Goal: Task Accomplishment & Management: Complete application form

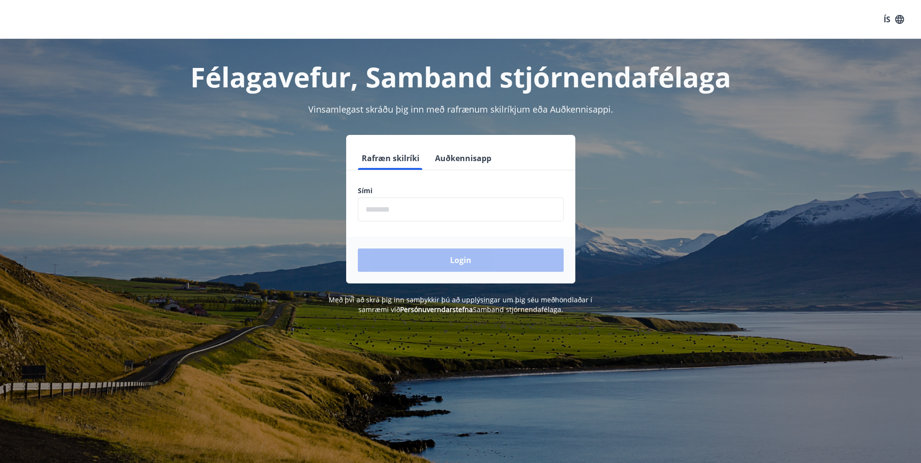
click at [414, 215] on input "phone" at bounding box center [461, 210] width 206 height 24
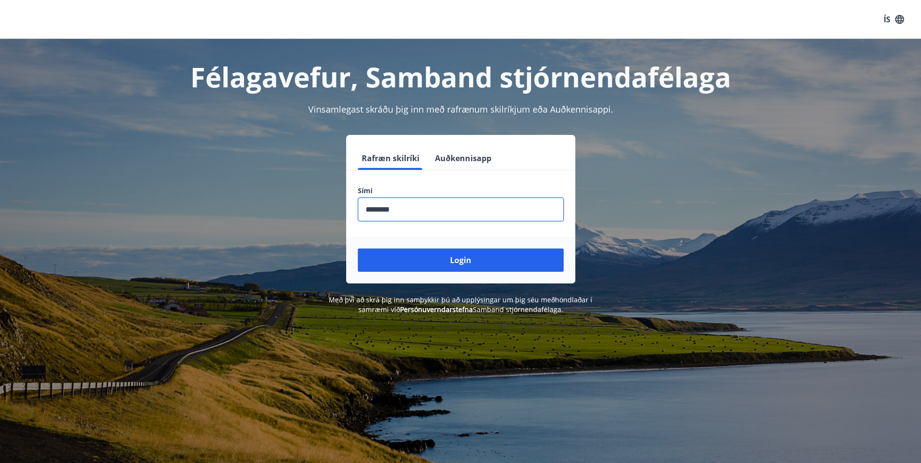
type input "********"
click at [358, 249] on button "Login" at bounding box center [461, 260] width 206 height 23
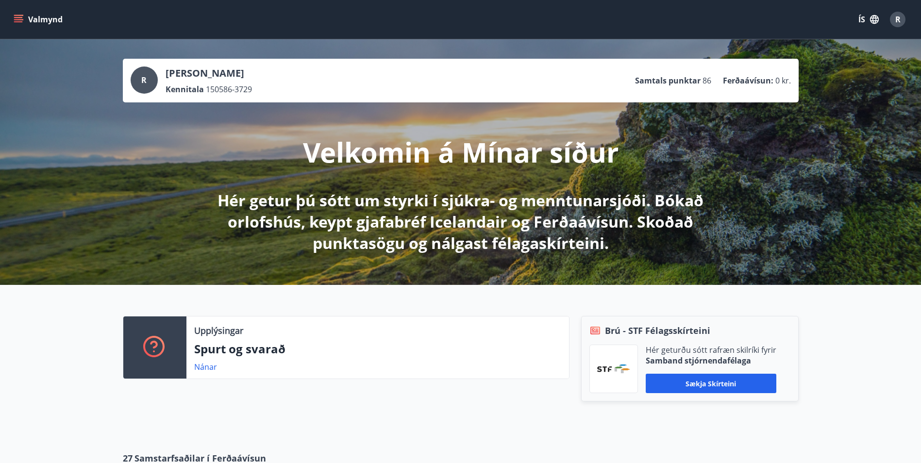
click at [21, 13] on button "Valmynd" at bounding box center [39, 19] width 55 height 17
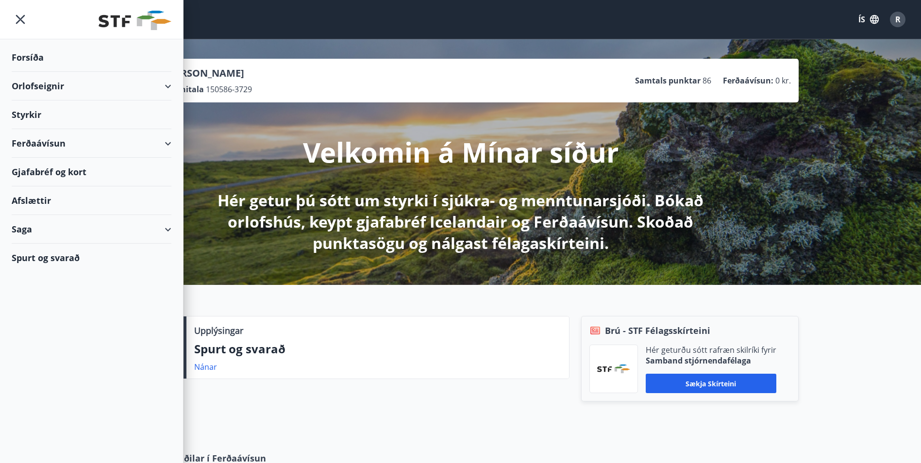
click at [38, 116] on div "Styrkir" at bounding box center [92, 115] width 160 height 29
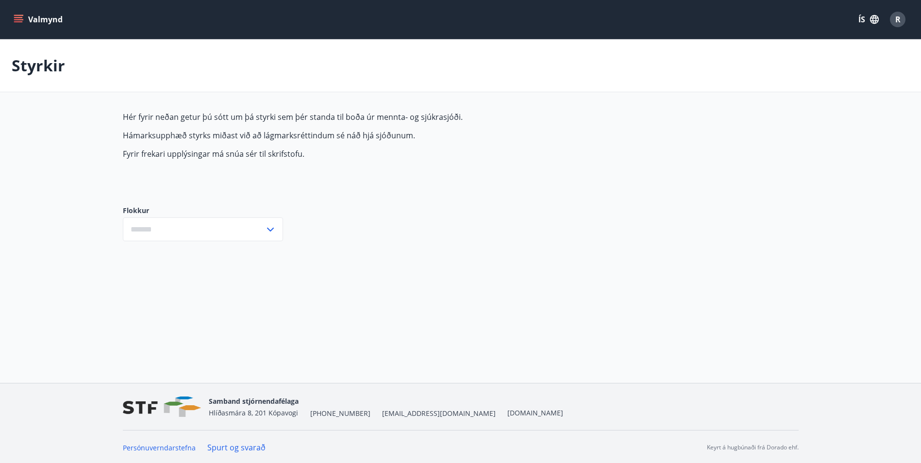
type input "***"
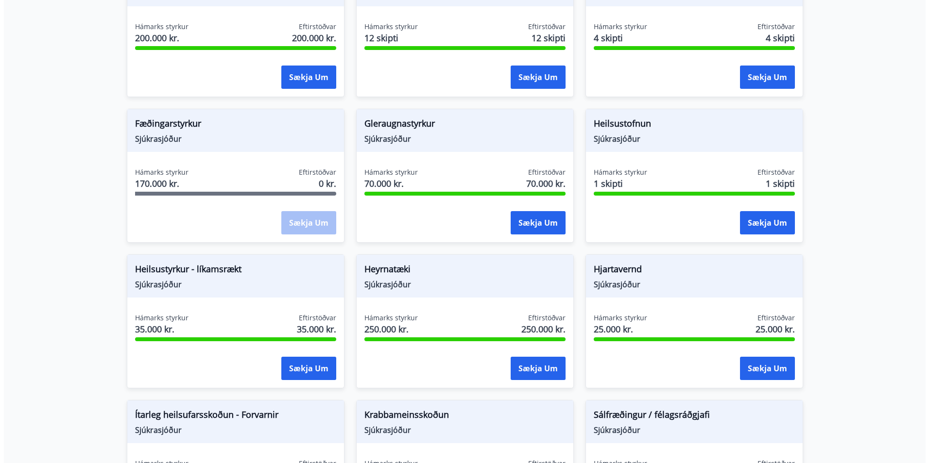
scroll to position [340, 0]
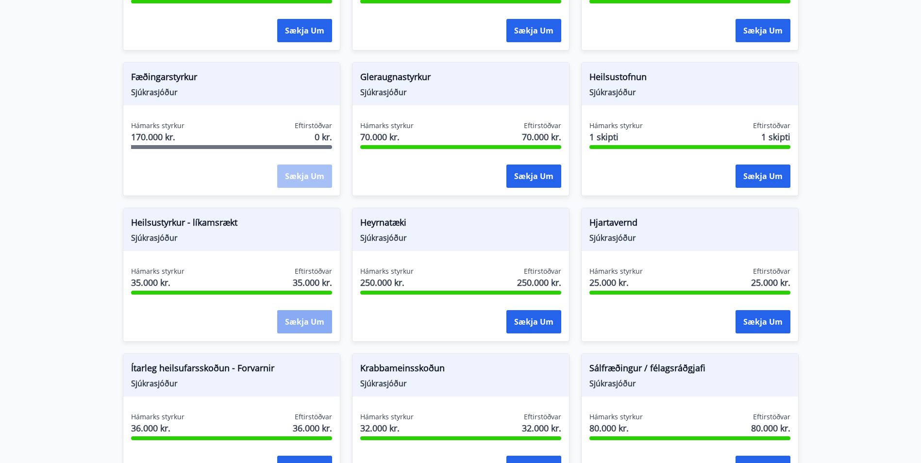
click at [299, 324] on button "Sækja um" at bounding box center [304, 321] width 55 height 23
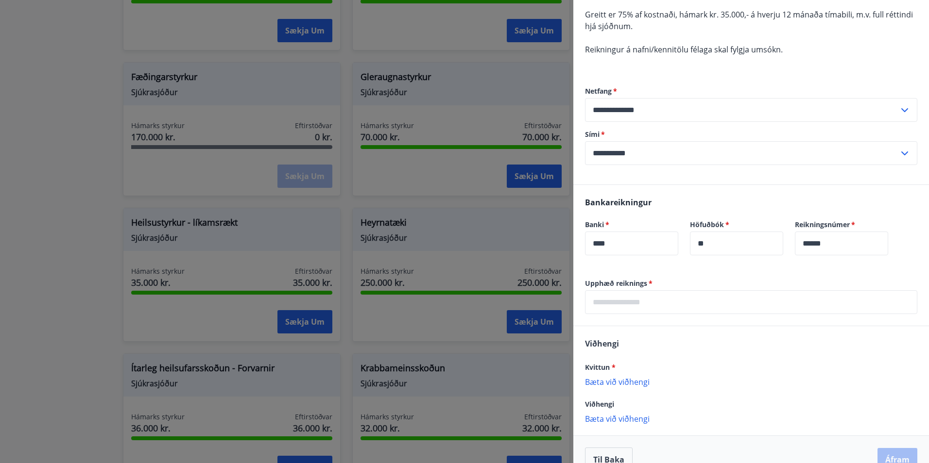
scroll to position [146, 0]
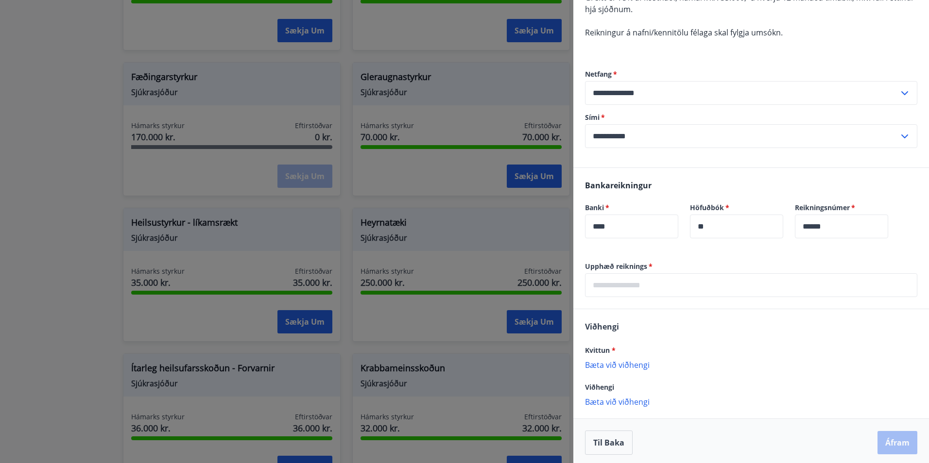
click at [619, 287] on input "text" at bounding box center [751, 285] width 332 height 24
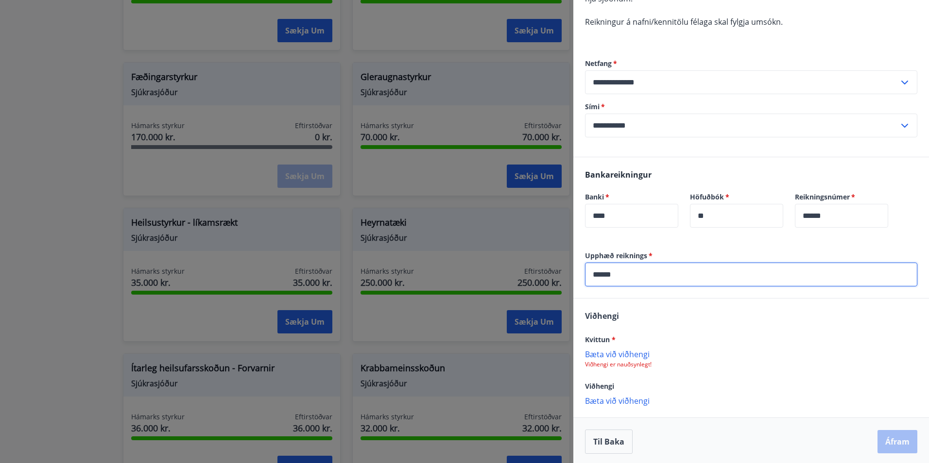
scroll to position [159, 0]
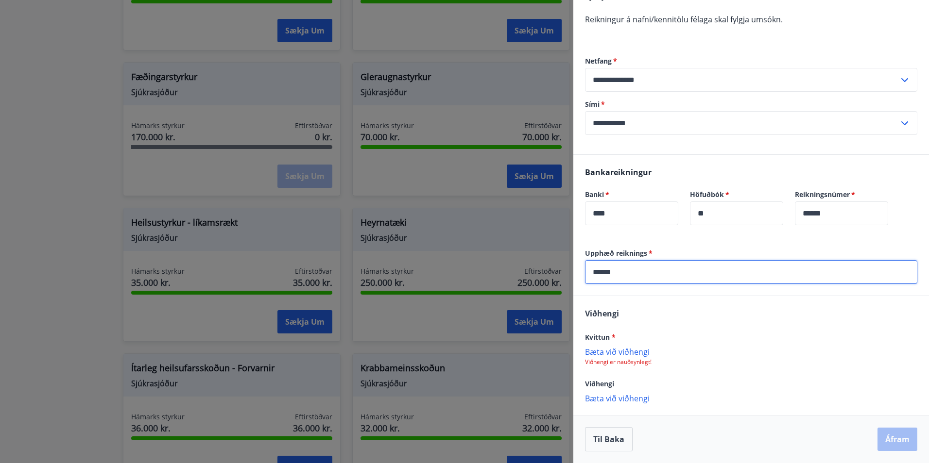
type input "******"
click at [637, 352] on p "Bæta við viðhengi" at bounding box center [751, 352] width 332 height 10
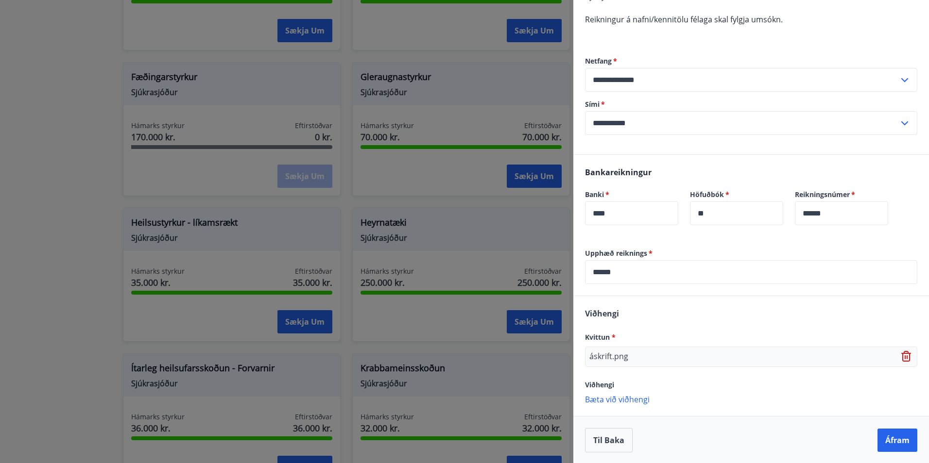
click at [602, 399] on p "Bæta við viðhengi" at bounding box center [751, 399] width 332 height 10
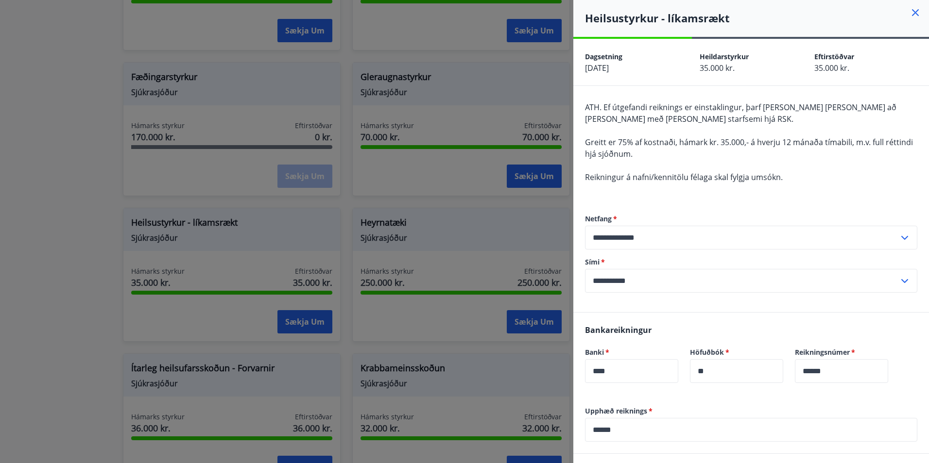
scroll to position [0, 0]
click at [626, 310] on div "**********" at bounding box center [751, 255] width 332 height 118
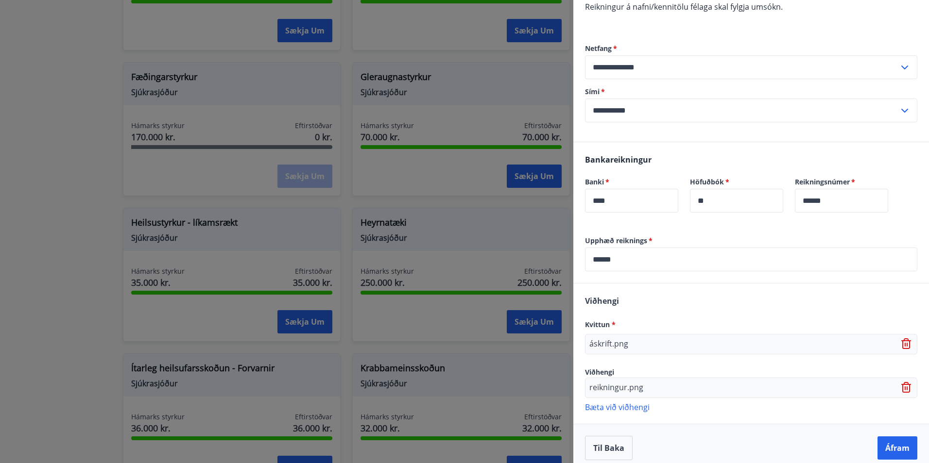
scroll to position [180, 0]
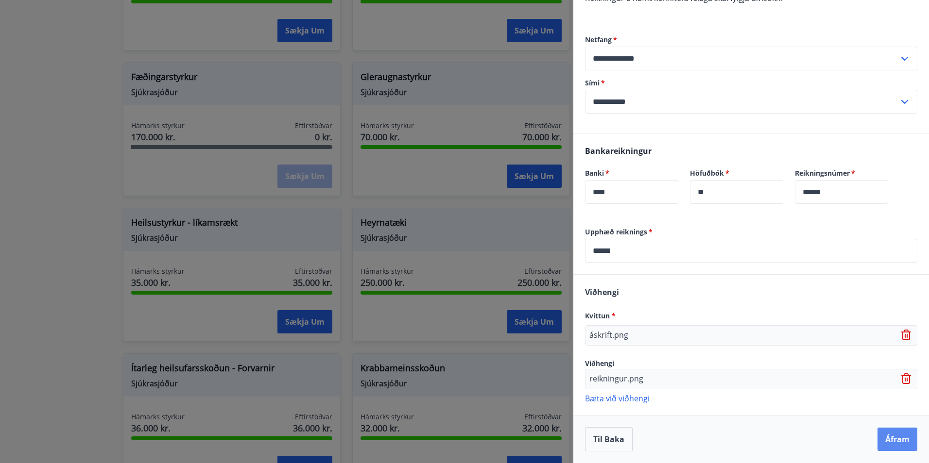
click at [884, 440] on button "Áfram" at bounding box center [897, 439] width 40 height 23
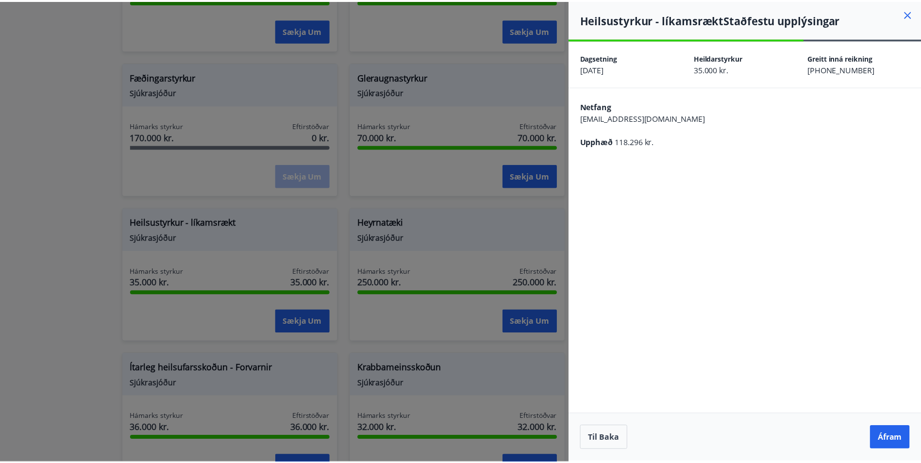
scroll to position [0, 0]
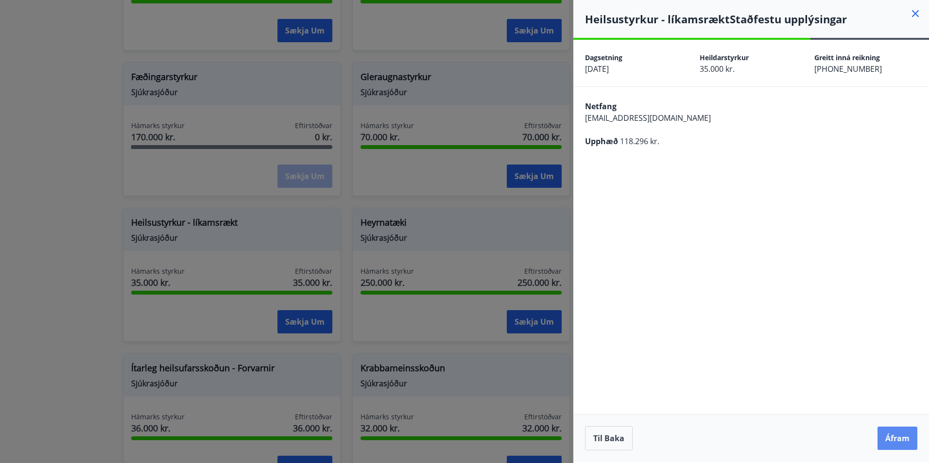
click at [894, 442] on button "Áfram" at bounding box center [897, 438] width 40 height 23
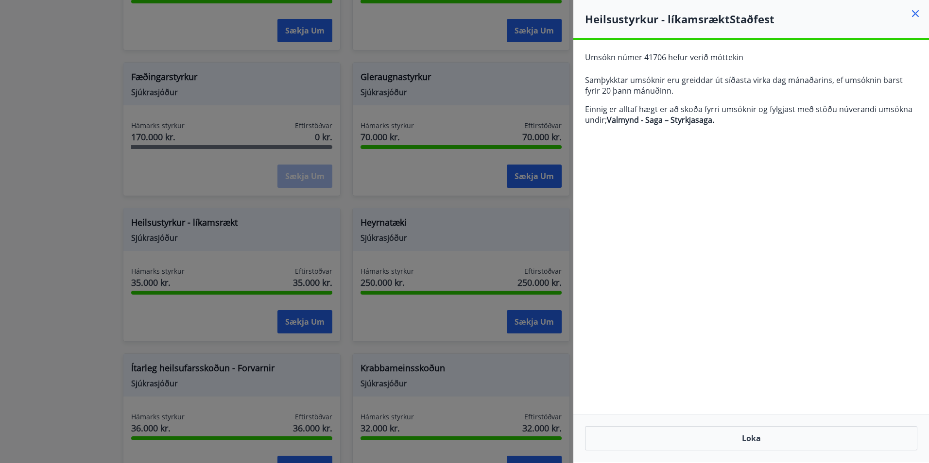
click at [914, 13] on icon at bounding box center [915, 13] width 7 height 7
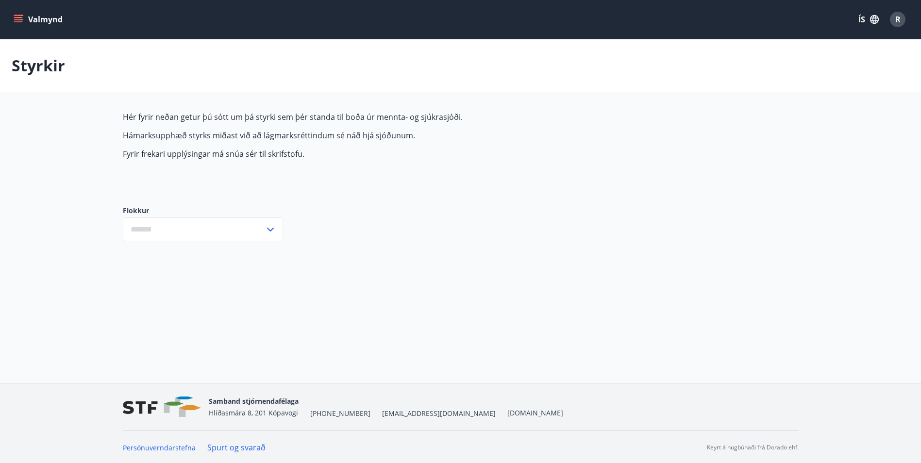
type input "***"
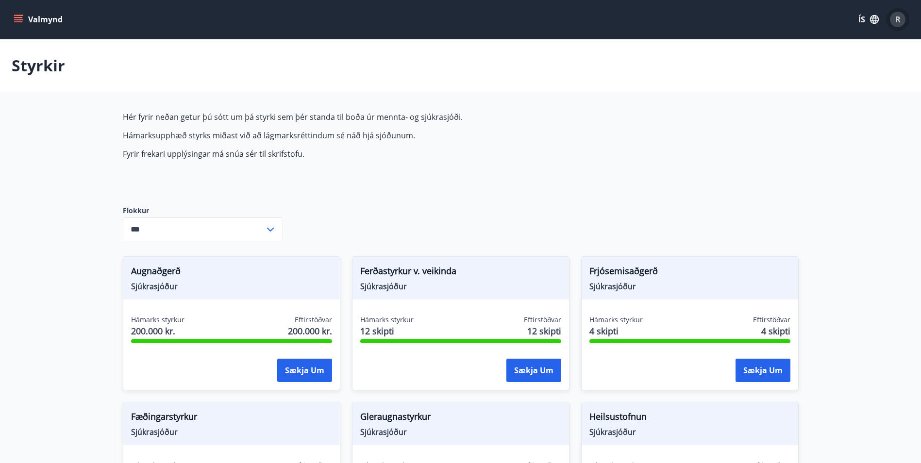
click at [899, 17] on span "R" at bounding box center [898, 19] width 5 height 11
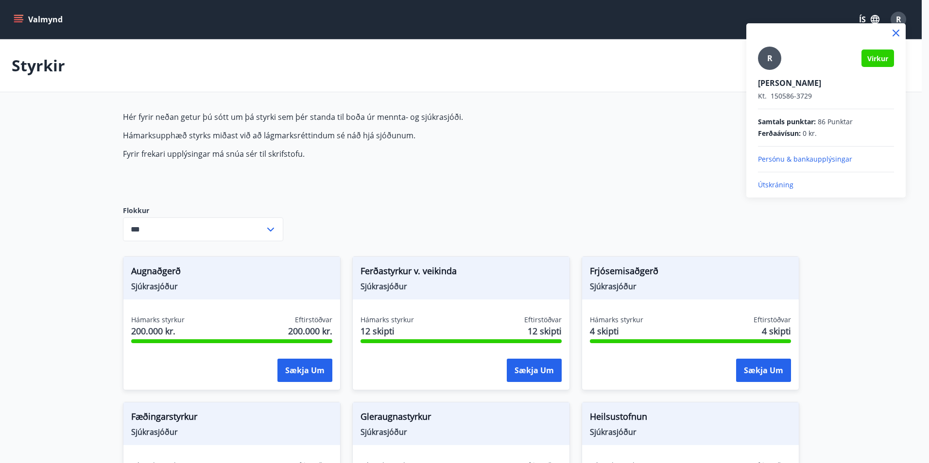
click at [781, 186] on p "Útskráning" at bounding box center [826, 185] width 136 height 10
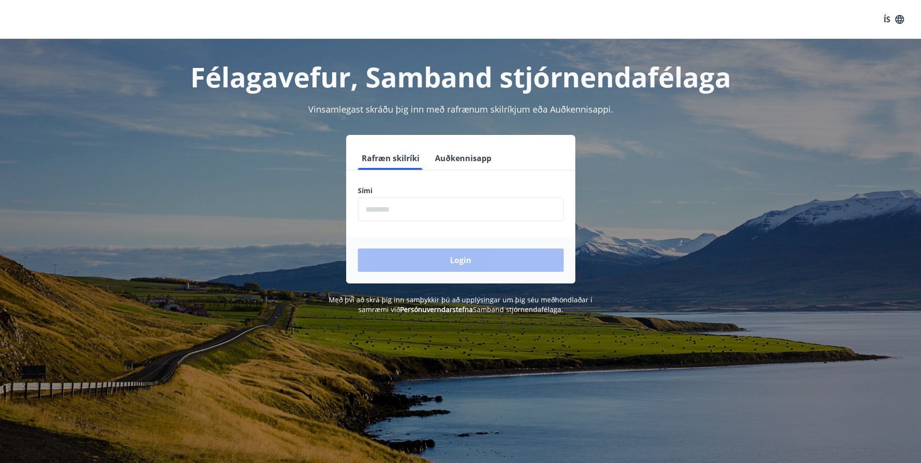
click at [466, 206] on input "phone" at bounding box center [461, 210] width 206 height 24
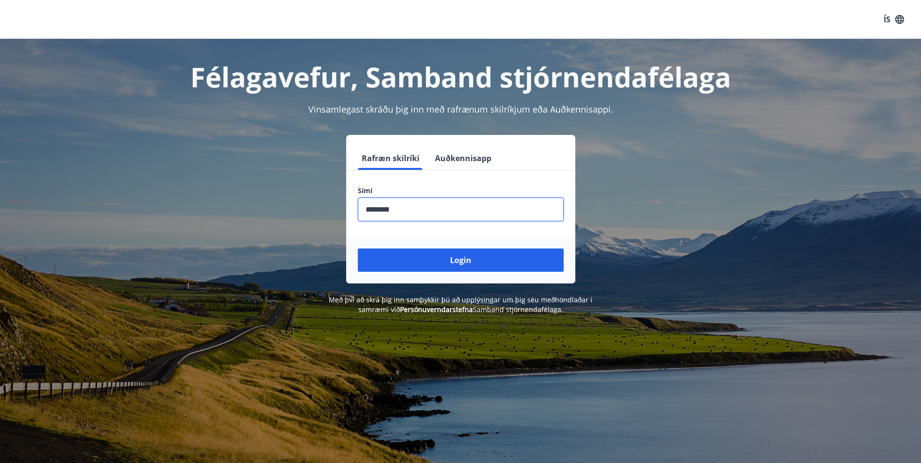
type input "********"
click at [358, 249] on button "Login" at bounding box center [461, 260] width 206 height 23
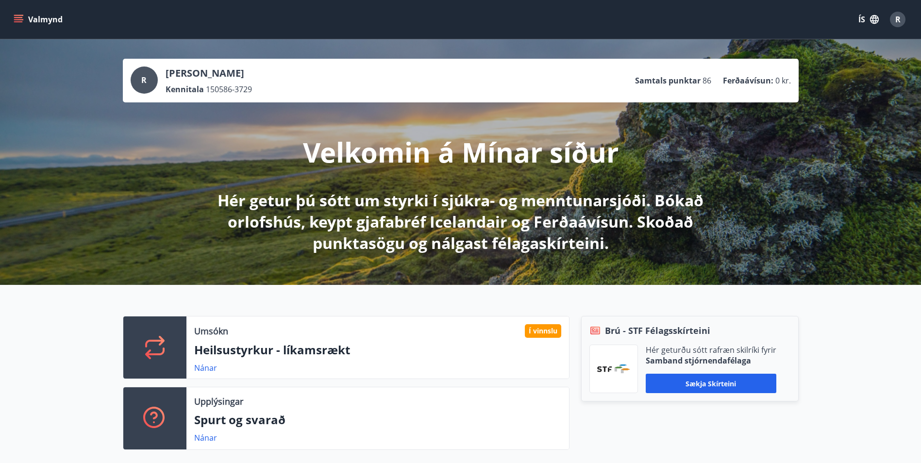
click at [280, 358] on p "Heilsustyrkur - líkamsrækt" at bounding box center [377, 350] width 367 height 17
click at [210, 367] on link "Nánar" at bounding box center [205, 368] width 23 height 11
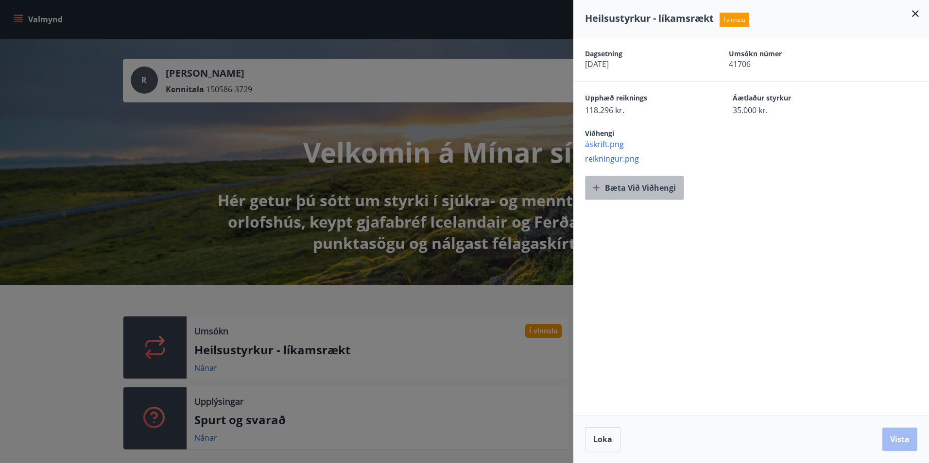
click at [652, 184] on button "Bæta við viðhengi" at bounding box center [634, 188] width 99 height 24
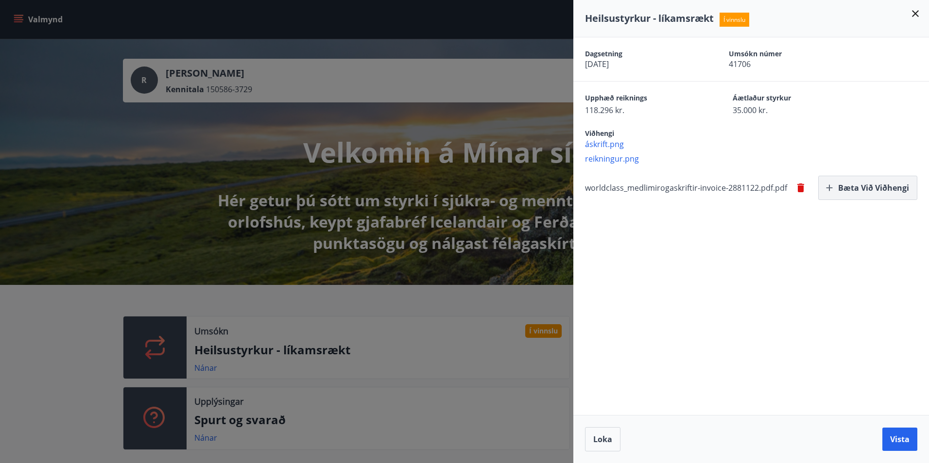
click at [848, 188] on button "Bæta við viðhengi" at bounding box center [867, 188] width 99 height 24
click at [856, 191] on button "Bæta við viðhengi" at bounding box center [867, 188] width 99 height 24
click at [866, 190] on button "Bæta við viðhengi" at bounding box center [867, 188] width 99 height 24
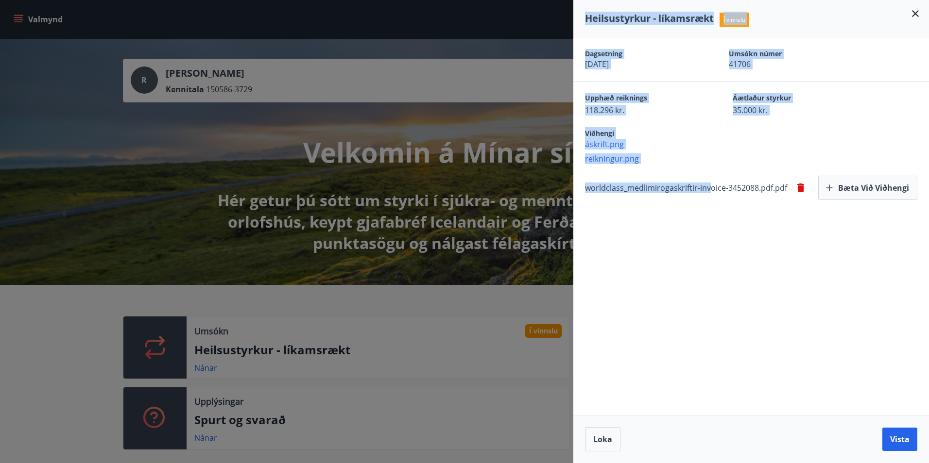
drag, startPoint x: 708, startPoint y: 189, endPoint x: 478, endPoint y: 187, distance: 229.7
click at [478, 187] on div "Heilsustyrkur - líkamsrækt Í vinnslu Dagsetning 09.10.2025 Umsókn númer 41706 U…" at bounding box center [464, 231] width 929 height 463
drag, startPoint x: 478, startPoint y: 187, endPoint x: 687, endPoint y: 236, distance: 214.4
click at [687, 239] on div "Dagsetning 09.10.2025 Umsókn númer 41706 Upphæð reiknings 118.296 kr. Áætlaður …" at bounding box center [750, 226] width 355 height 378
drag, startPoint x: 695, startPoint y: 189, endPoint x: 516, endPoint y: 190, distance: 179.2
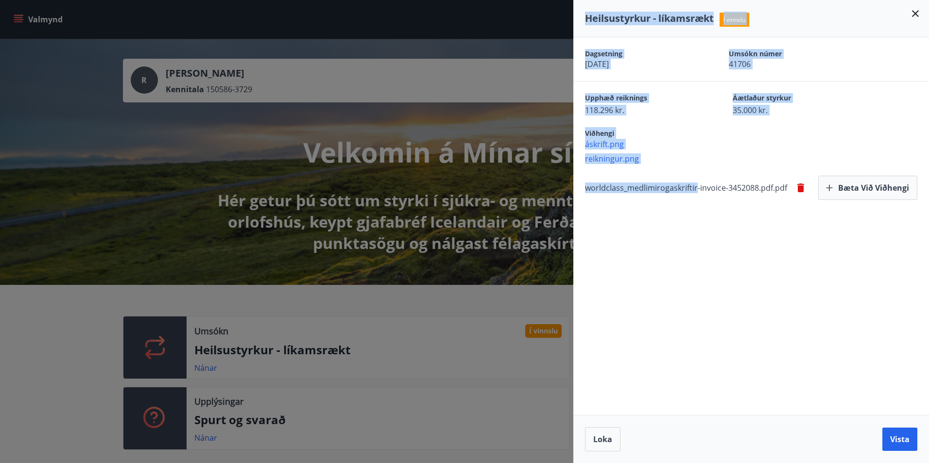
click at [516, 190] on div "Heilsustyrkur - líkamsrækt Í vinnslu Dagsetning 09.10.2025 Umsókn númer 41706 U…" at bounding box center [464, 231] width 929 height 463
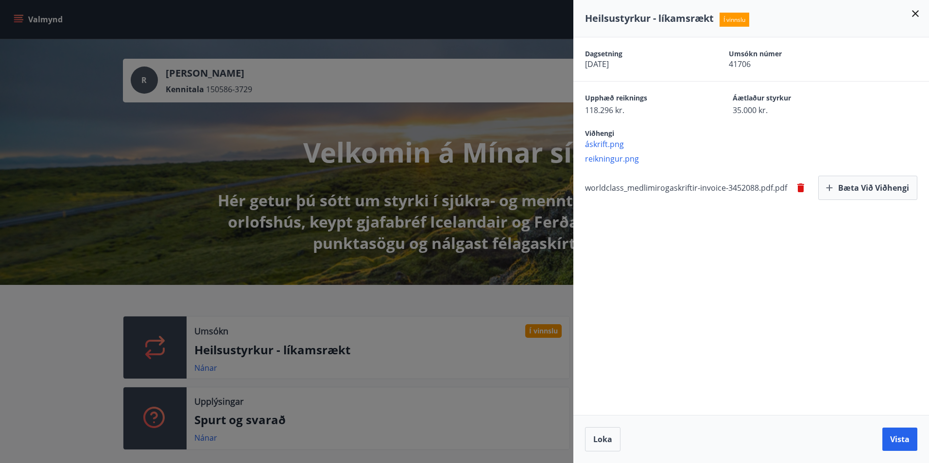
drag, startPoint x: 516, startPoint y: 190, endPoint x: 734, endPoint y: 237, distance: 222.4
click at [734, 237] on div "Dagsetning 09.10.2025 Umsókn númer 41706 Upphæð reiknings 118.296 kr. Áætlaður …" at bounding box center [750, 226] width 355 height 378
click at [884, 191] on button "Bæta við viðhengi" at bounding box center [867, 188] width 99 height 24
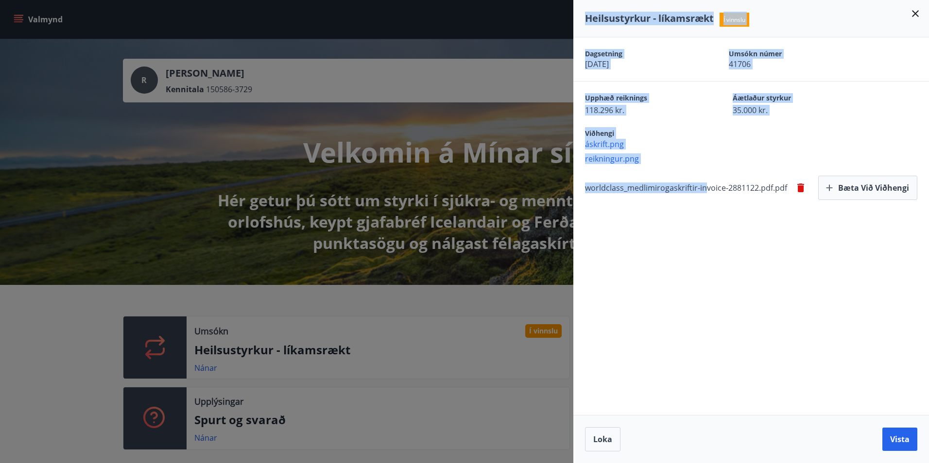
drag, startPoint x: 706, startPoint y: 188, endPoint x: 562, endPoint y: 188, distance: 143.8
click at [562, 188] on div "Heilsustyrkur - líkamsrækt Í vinnslu Dagsetning 09.10.2025 Umsókn númer 41706 U…" at bounding box center [464, 231] width 929 height 463
drag, startPoint x: 562, startPoint y: 188, endPoint x: 709, endPoint y: 236, distance: 154.5
click at [697, 237] on div "Dagsetning 09.10.2025 Umsókn númer 41706 Upphæð reiknings 118.296 kr. Áætlaður …" at bounding box center [750, 226] width 355 height 378
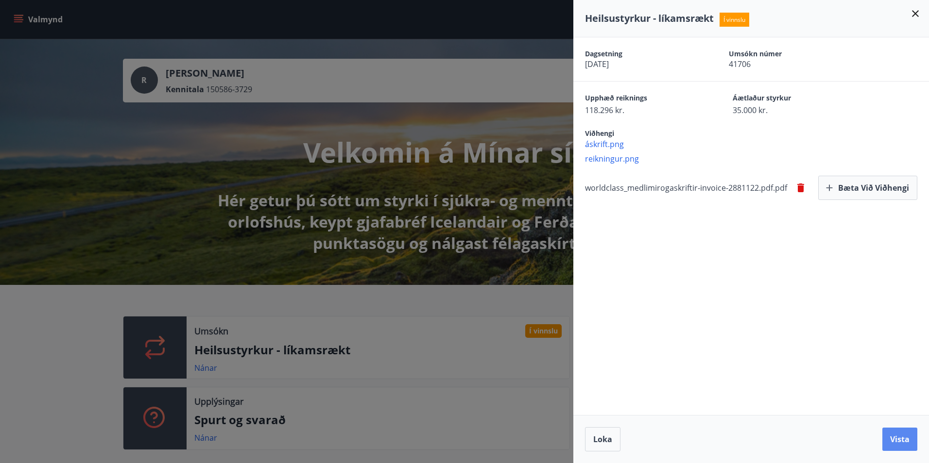
click at [904, 436] on button "Vista" at bounding box center [899, 439] width 35 height 23
